Goal: Check status

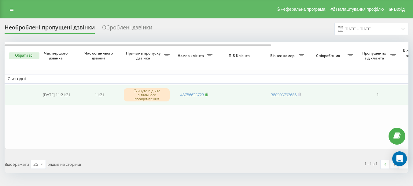
click at [207, 94] on rect at bounding box center [207, 94] width 2 height 3
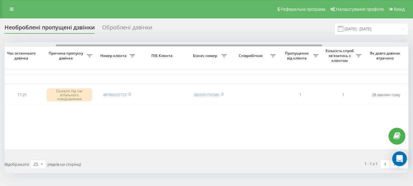
scroll to position [0, 78]
drag, startPoint x: 192, startPoint y: 45, endPoint x: 243, endPoint y: 50, distance: 51.6
click at [243, 50] on div "Обрати всі Час першого дзвінка Час останнього дзвінка Причина пропуску дзвінка …" at bounding box center [207, 95] width 404 height 106
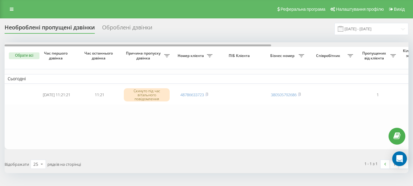
drag, startPoint x: 145, startPoint y: 45, endPoint x: 135, endPoint y: 43, distance: 9.4
click at [135, 43] on div at bounding box center [207, 44] width 404 height 5
